Goal: Transaction & Acquisition: Book appointment/travel/reservation

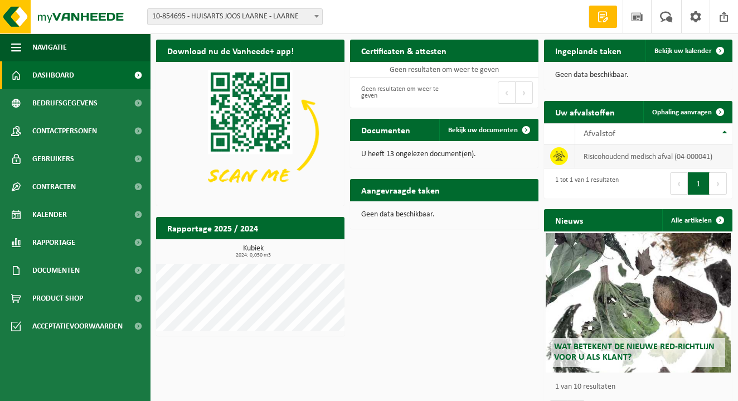
click at [656, 153] on td "risicohoudend medisch afval (04-000041)" at bounding box center [653, 156] width 157 height 24
click at [688, 111] on span "Ophaling aanvragen" at bounding box center [682, 112] width 60 height 7
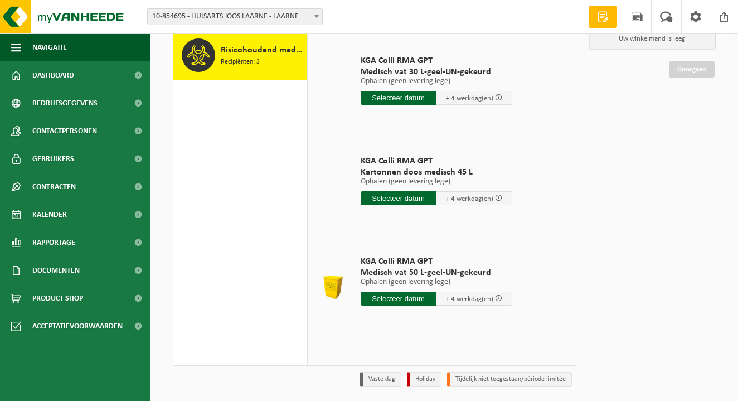
scroll to position [115, 0]
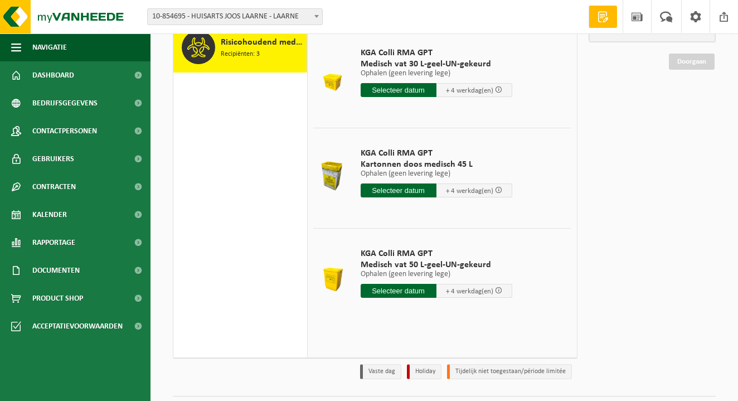
click at [418, 293] on input "text" at bounding box center [399, 291] width 76 height 14
click at [608, 302] on div "Mijn winkelmand Uw winkelmand is leeg Doorgaan" at bounding box center [652, 189] width 139 height 391
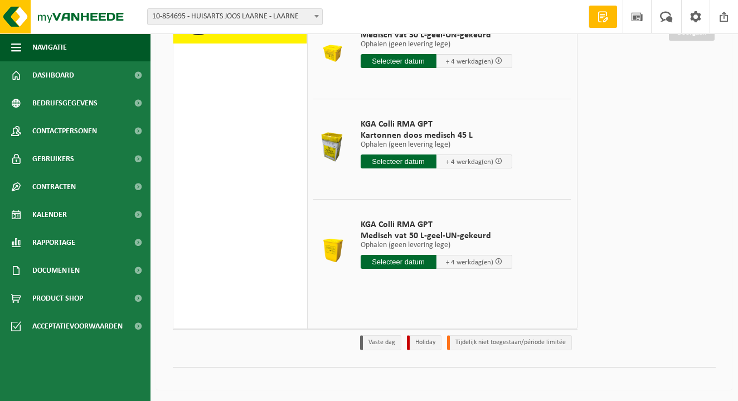
scroll to position [144, 0]
click at [401, 263] on input "text" at bounding box center [399, 262] width 76 height 14
click at [484, 288] on icon at bounding box center [487, 287] width 18 height 18
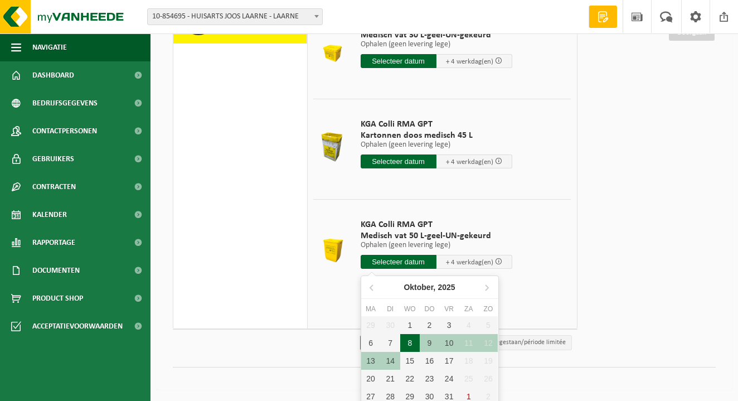
click at [412, 339] on div "8" at bounding box center [410, 343] width 20 height 18
type input "Van 2025-10-08"
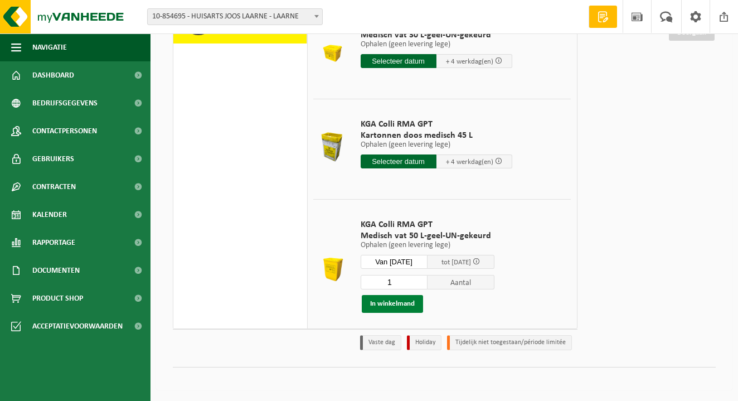
click at [402, 298] on button "In winkelmand" at bounding box center [392, 304] width 61 height 18
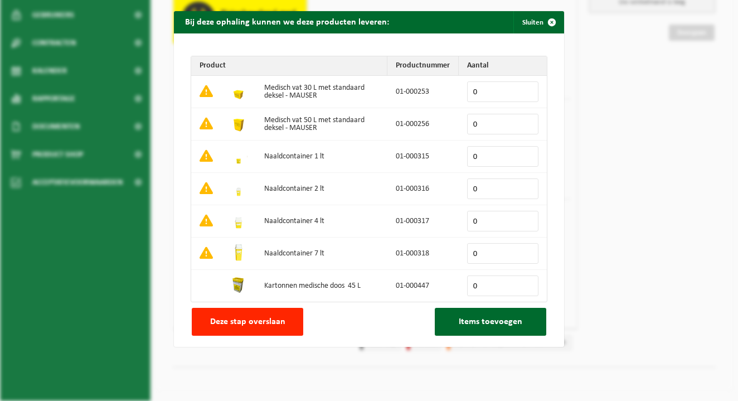
type input "1"
click at [531, 122] on input "1" at bounding box center [502, 124] width 71 height 21
click at [465, 325] on button "Items toevoegen" at bounding box center [490, 322] width 111 height 28
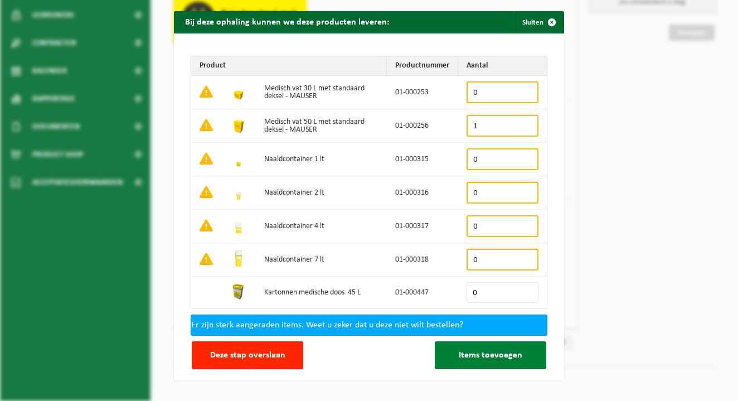
click at [474, 351] on span "Items toevoegen" at bounding box center [491, 355] width 64 height 9
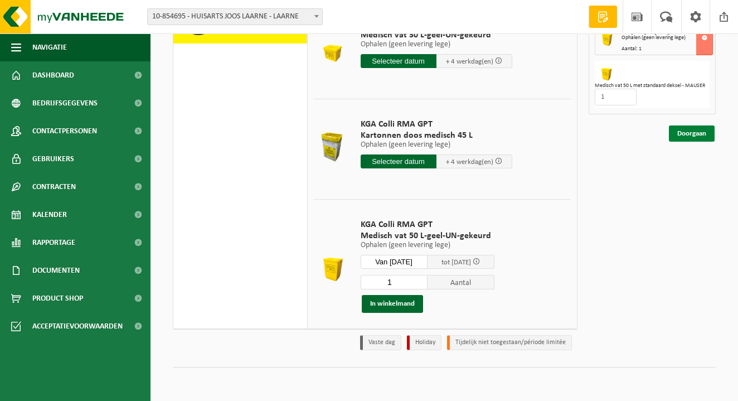
click at [684, 127] on link "Doorgaan" at bounding box center [692, 133] width 46 height 16
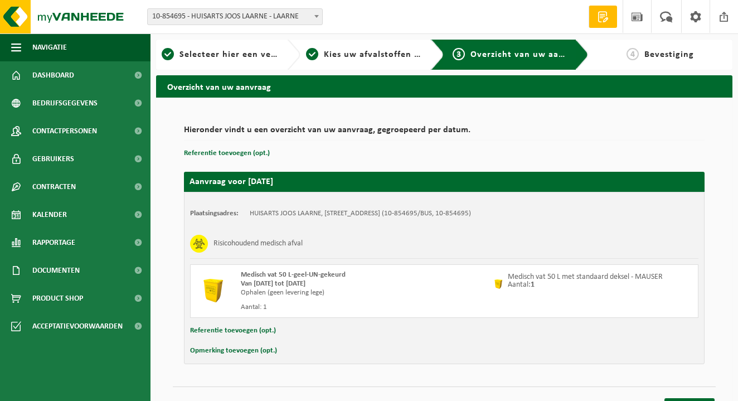
click at [379, 338] on div "Plaatsingsadres: HUISARTS JOOS LAARNE, [GEOGRAPHIC_DATA] (10-854695/BUS, 10-854…" at bounding box center [444, 278] width 521 height 172
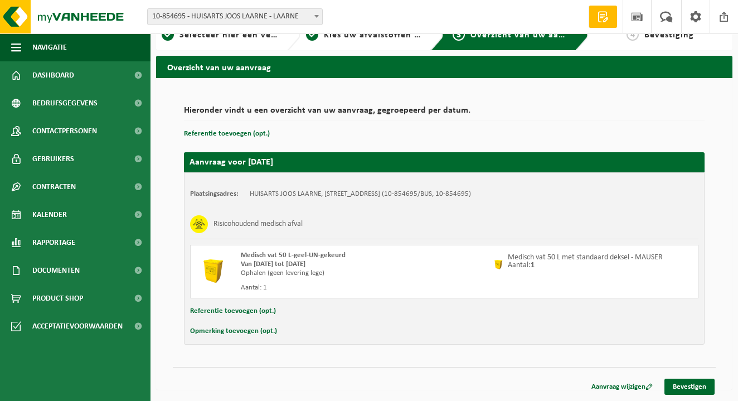
scroll to position [20, 0]
click at [258, 15] on span "10-854695 - HUISARTS JOOS LAARNE - LAARNE" at bounding box center [235, 17] width 174 height 16
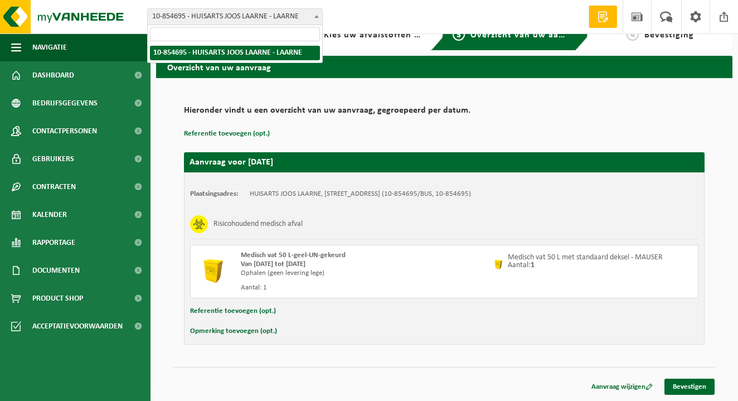
click at [258, 15] on span "10-854695 - HUISARTS JOOS LAARNE - LAARNE" at bounding box center [235, 17] width 174 height 16
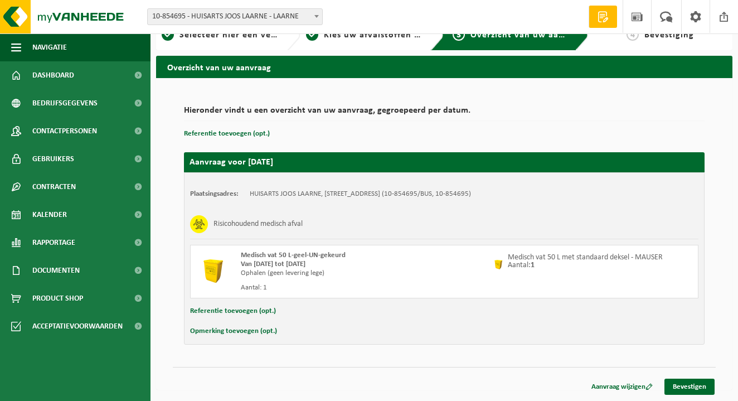
click at [264, 329] on button "Opmerking toevoegen (opt.)" at bounding box center [233, 331] width 87 height 14
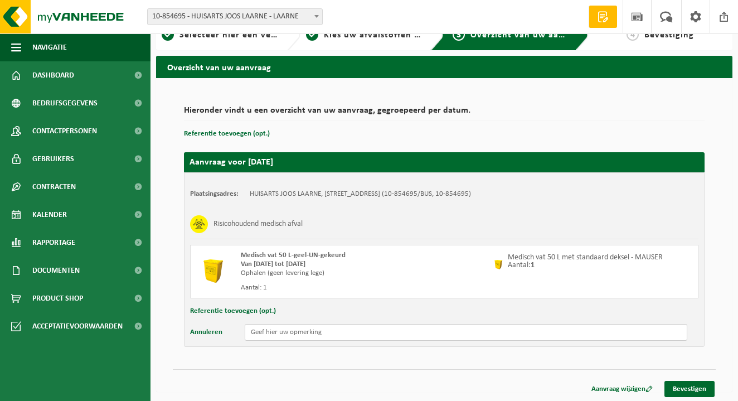
click at [289, 334] on input "text" at bounding box center [466, 332] width 443 height 17
type input "graag factuur op Dokter Astrid Joos BV, Rotstraat 5 9270 Laarne"
click at [693, 394] on link "Bevestigen" at bounding box center [690, 389] width 50 height 16
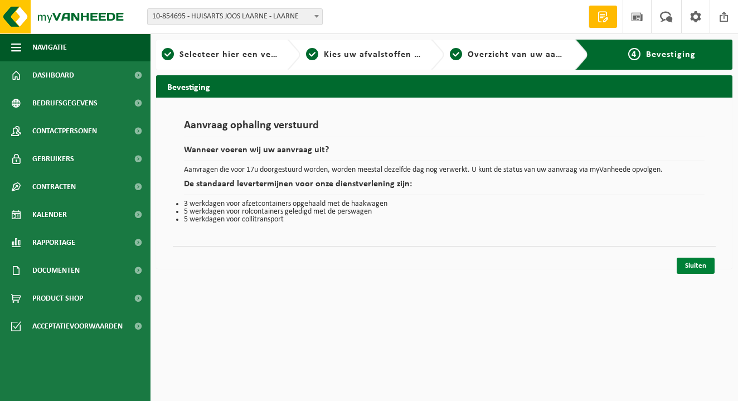
click at [692, 268] on link "Sluiten" at bounding box center [696, 266] width 38 height 16
